Goal: Information Seeking & Learning: Learn about a topic

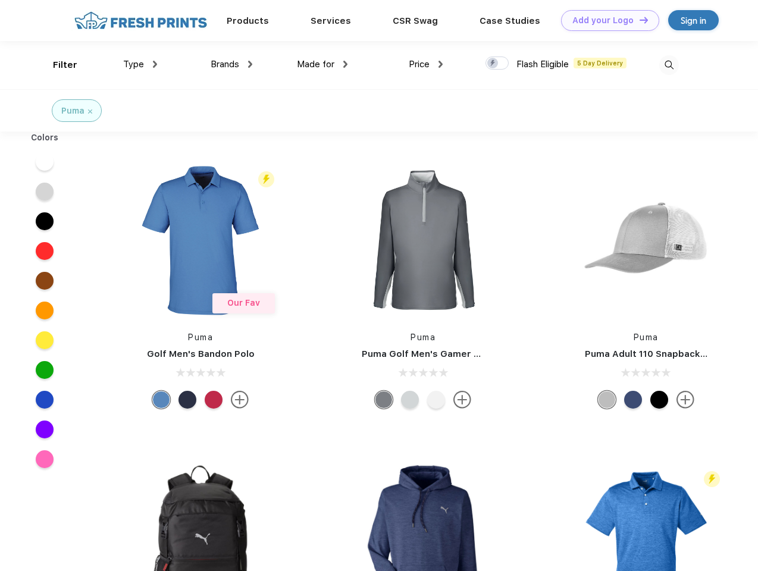
click at [606, 20] on link "Add your Logo Design Tool" at bounding box center [610, 20] width 98 height 21
click at [57, 65] on div "Filter" at bounding box center [65, 65] width 24 height 14
click at [140, 64] on span "Type" at bounding box center [133, 64] width 21 height 11
click at [231, 64] on span "Brands" at bounding box center [225, 64] width 29 height 11
click at [322, 64] on span "Made for" at bounding box center [315, 64] width 37 height 11
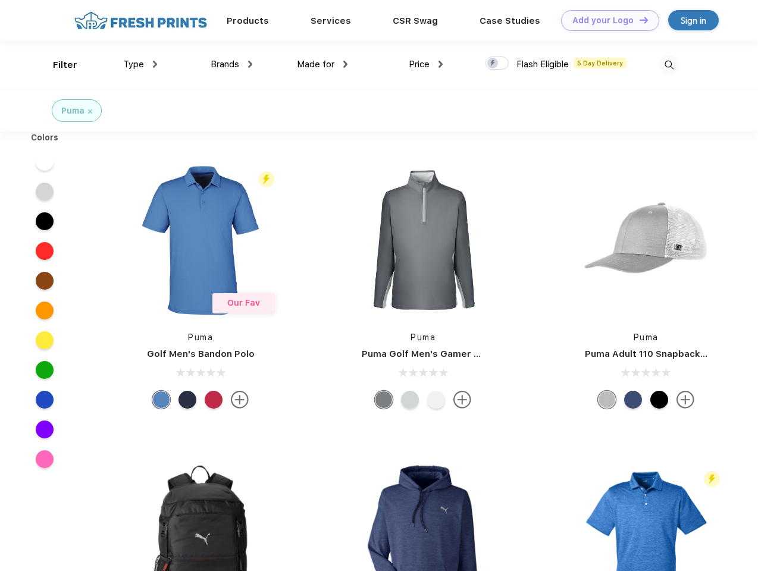
click at [426, 64] on span "Price" at bounding box center [419, 64] width 21 height 11
click at [497, 64] on div at bounding box center [496, 63] width 23 height 13
click at [493, 64] on input "checkbox" at bounding box center [489, 60] width 8 height 8
click at [669, 65] on img at bounding box center [669, 65] width 20 height 20
click at [45, 162] on div at bounding box center [45, 162] width 46 height 30
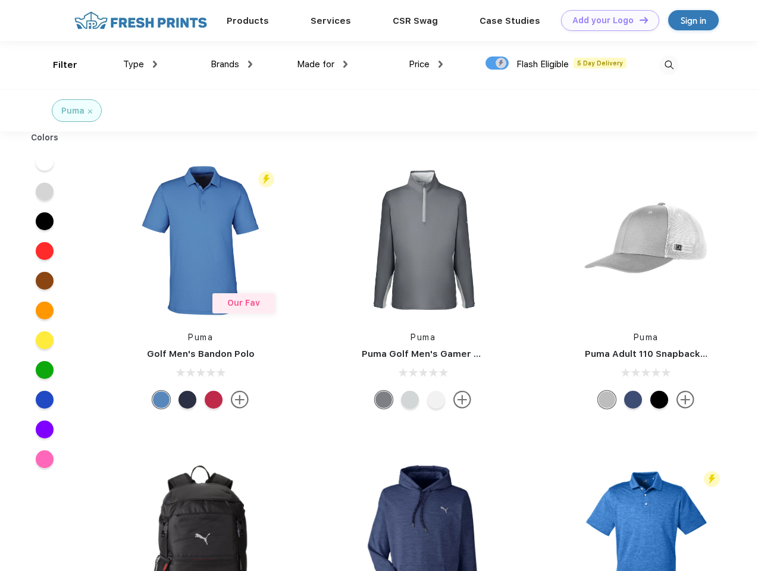
click at [45, 192] on div at bounding box center [45, 192] width 46 height 30
